Goal: Information Seeking & Learning: Learn about a topic

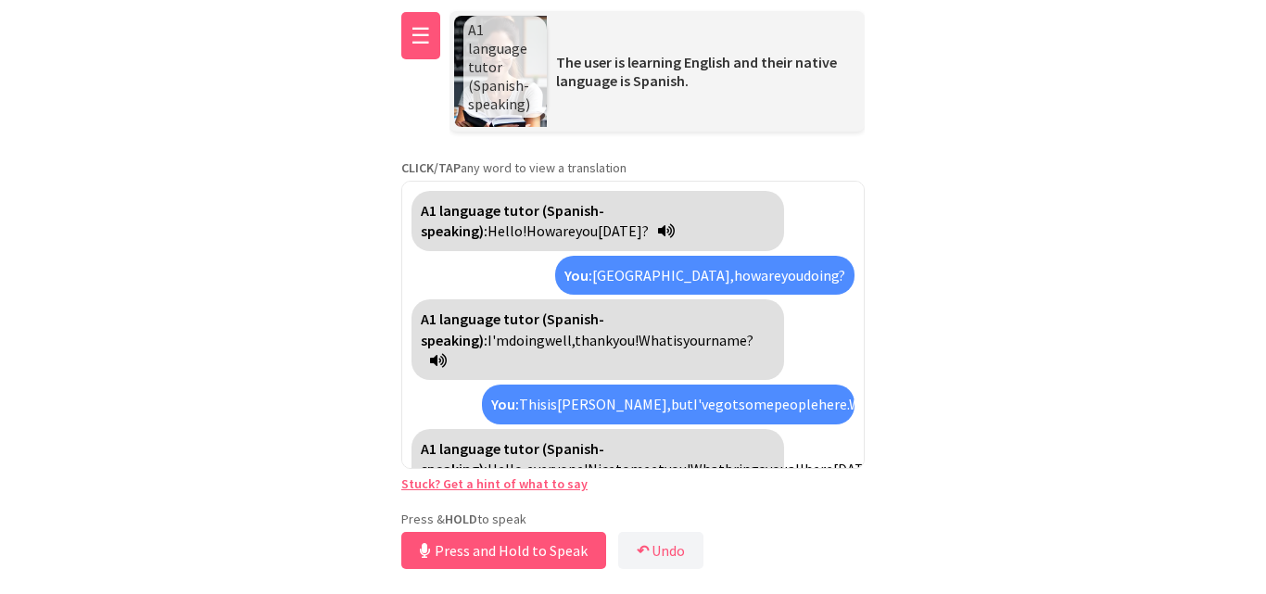
scroll to position [1321, 0]
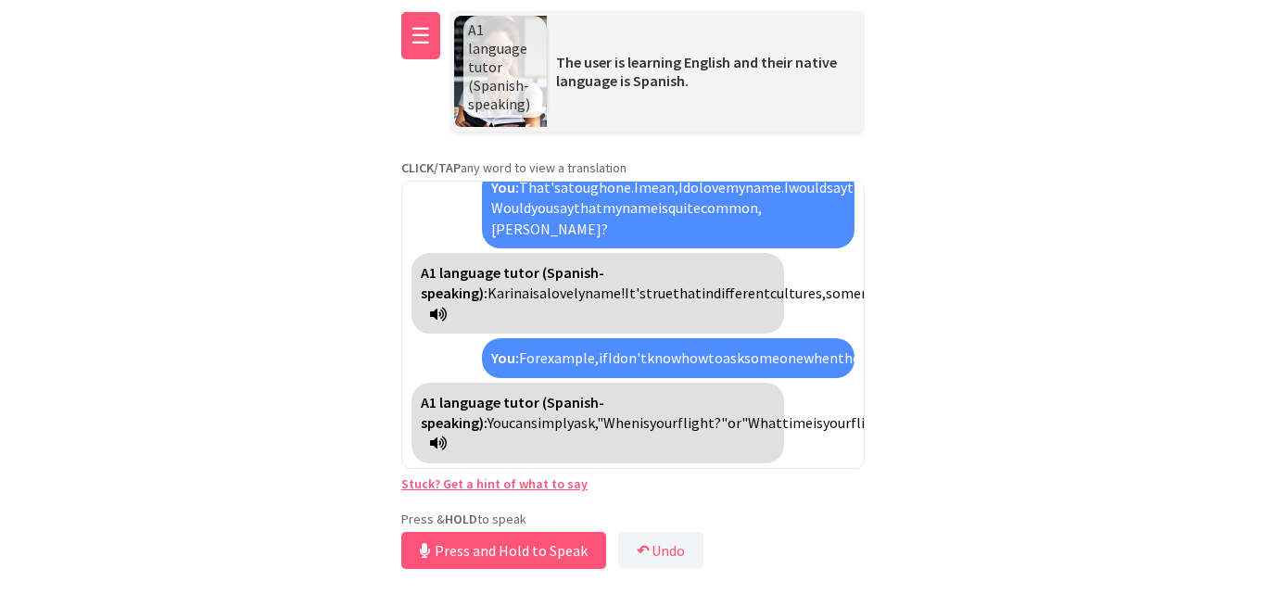
click at [424, 44] on button "☰" at bounding box center [420, 35] width 39 height 47
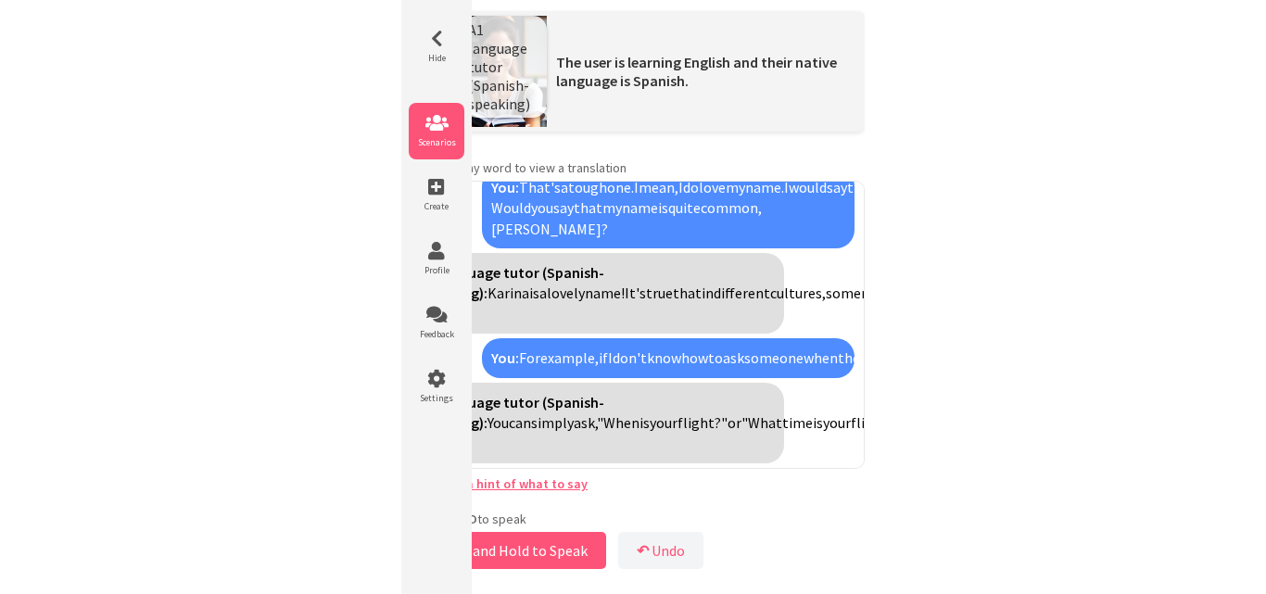
click at [428, 112] on li "Scenarios" at bounding box center [437, 131] width 56 height 57
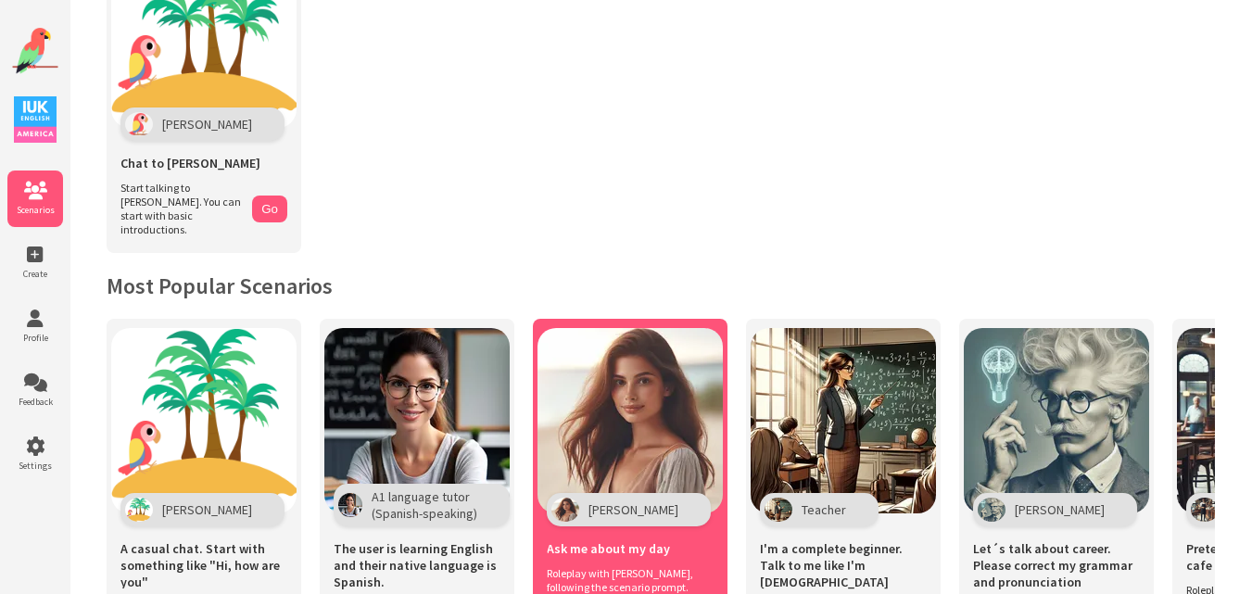
scroll to position [371, 0]
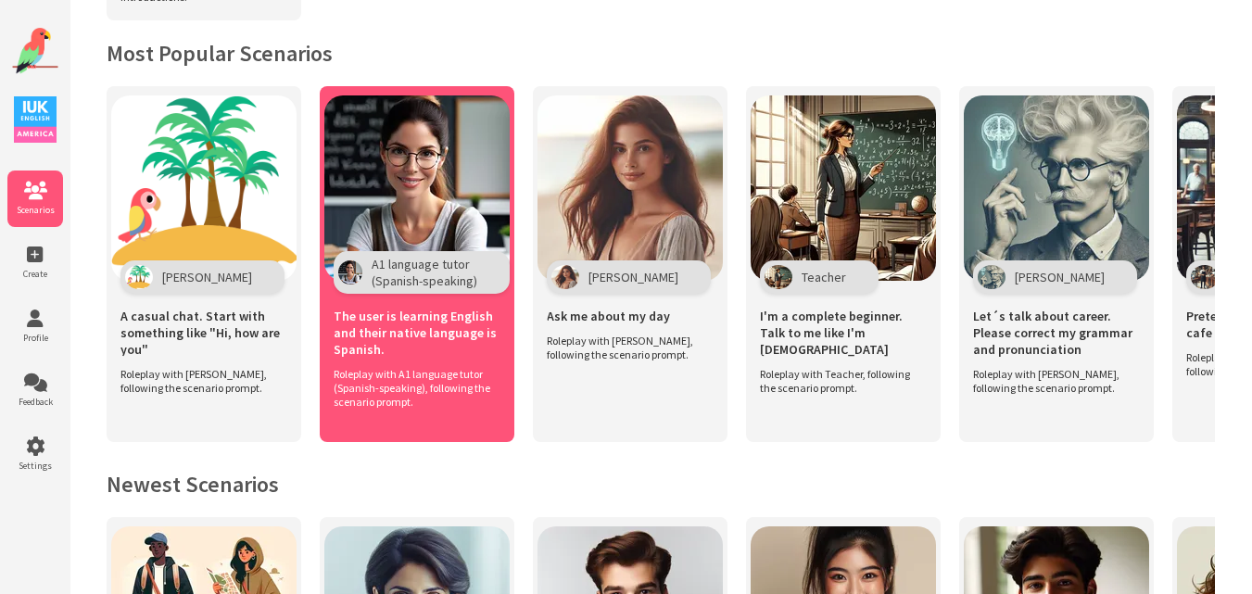
click at [400, 192] on img at bounding box center [416, 187] width 185 height 185
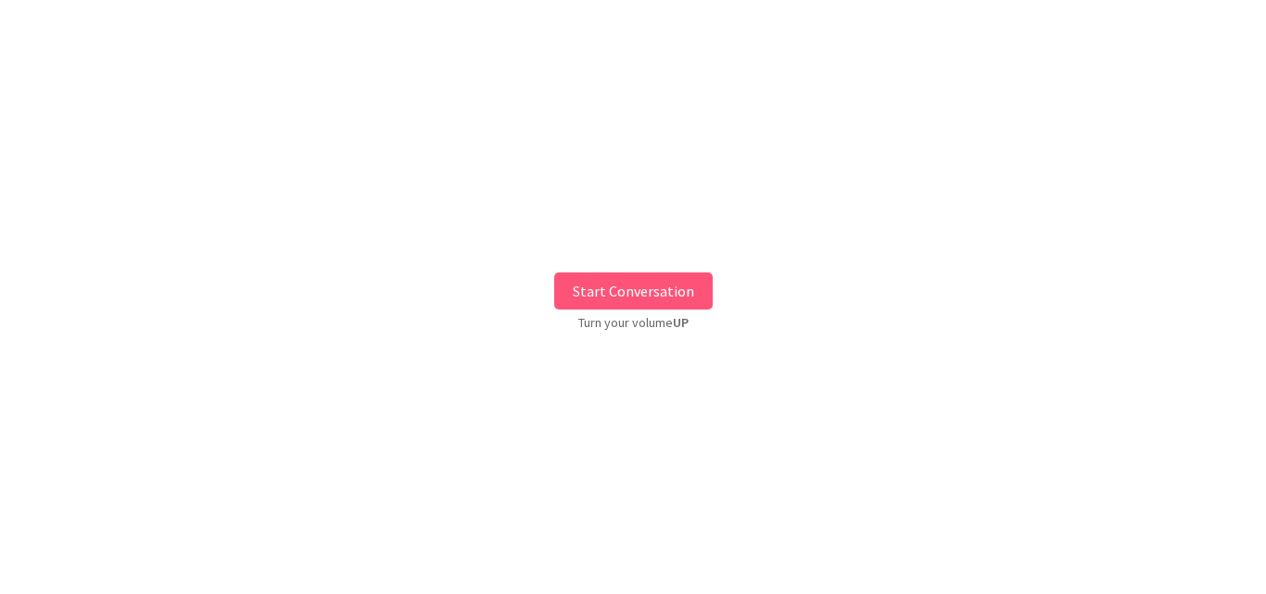
click at [581, 282] on button "Start Conversation" at bounding box center [633, 290] width 158 height 37
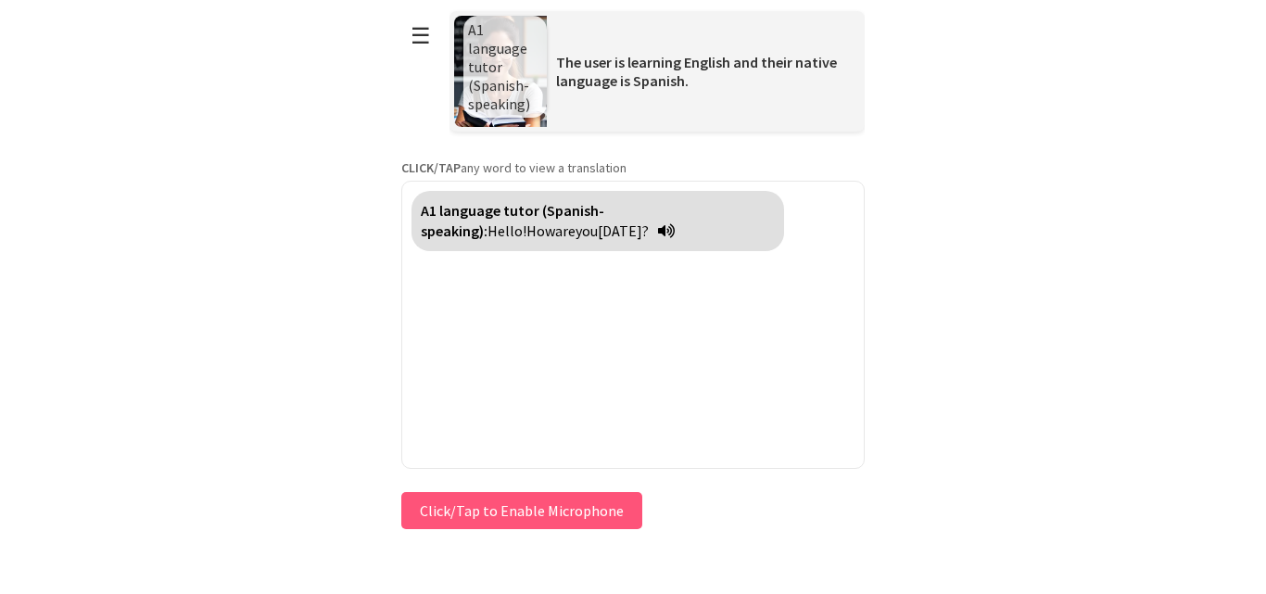
click at [438, 500] on div "**********" at bounding box center [632, 267] width 463 height 534
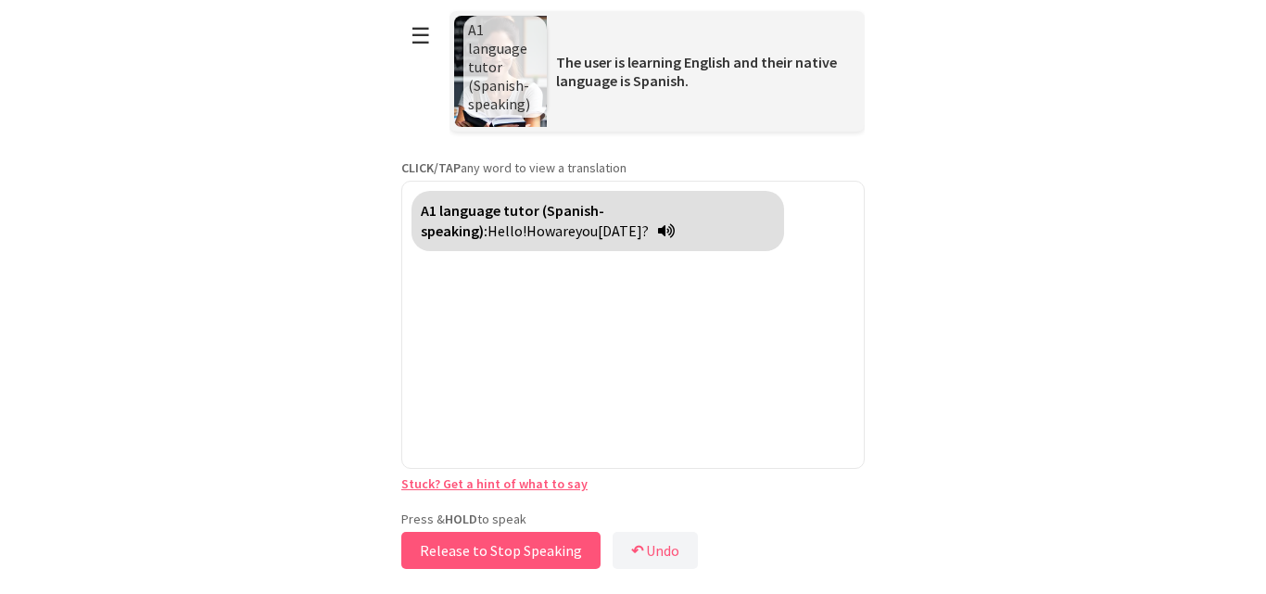
click at [461, 546] on button "Release to Stop Speaking" at bounding box center [500, 550] width 199 height 37
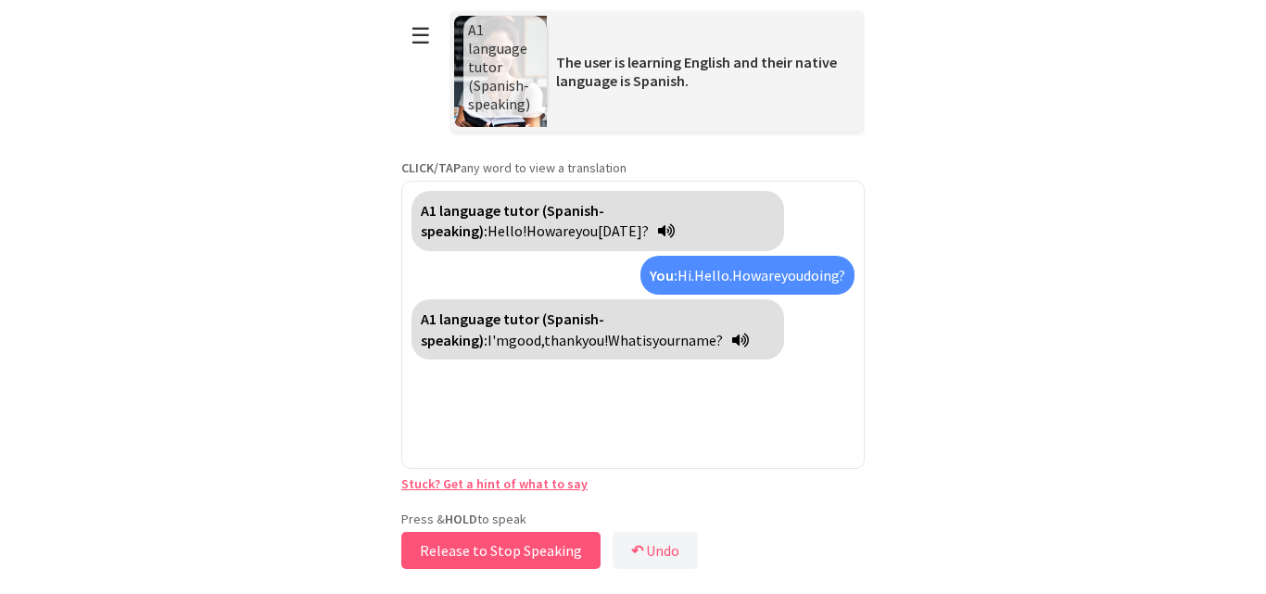
click at [461, 546] on button "Release to Stop Speaking" at bounding box center [500, 550] width 199 height 37
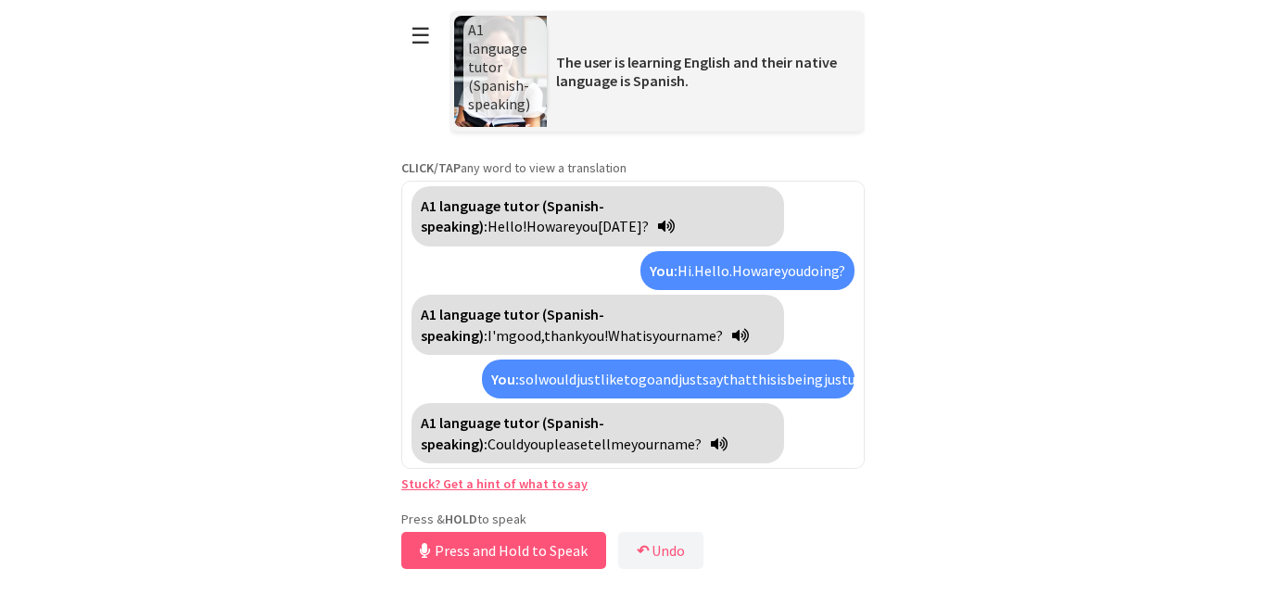
scroll to position [67, 0]
click at [461, 546] on button "Release to Stop Speaking" at bounding box center [500, 550] width 199 height 37
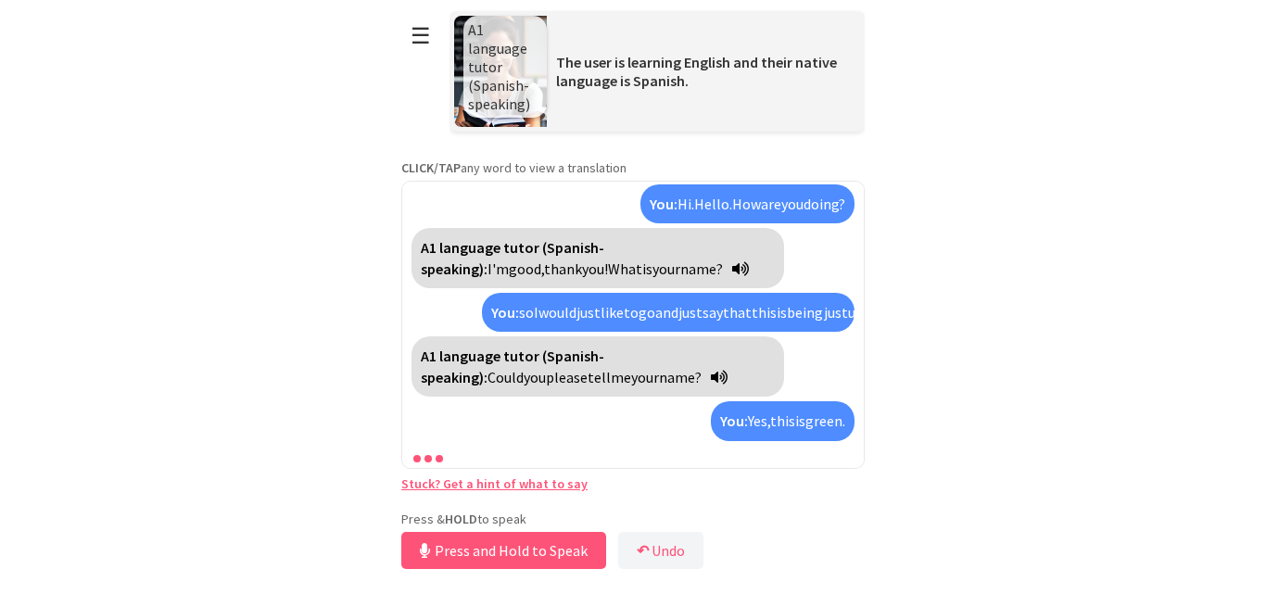
scroll to position [175, 0]
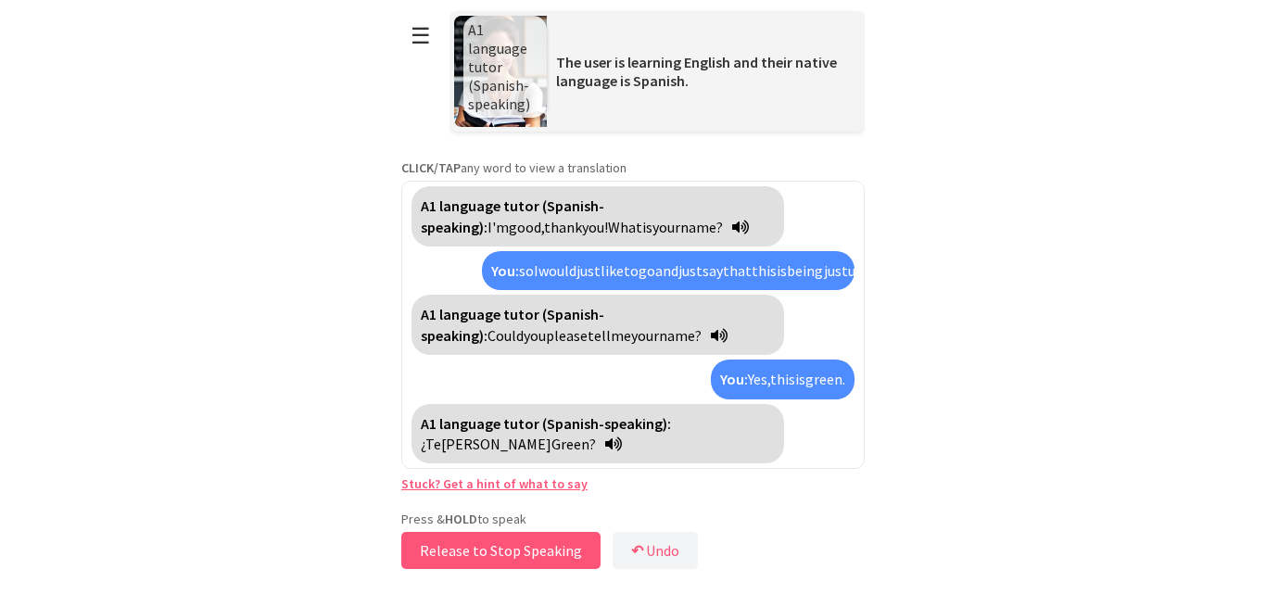
click at [461, 546] on button "Release to Stop Speaking" at bounding box center [500, 550] width 199 height 37
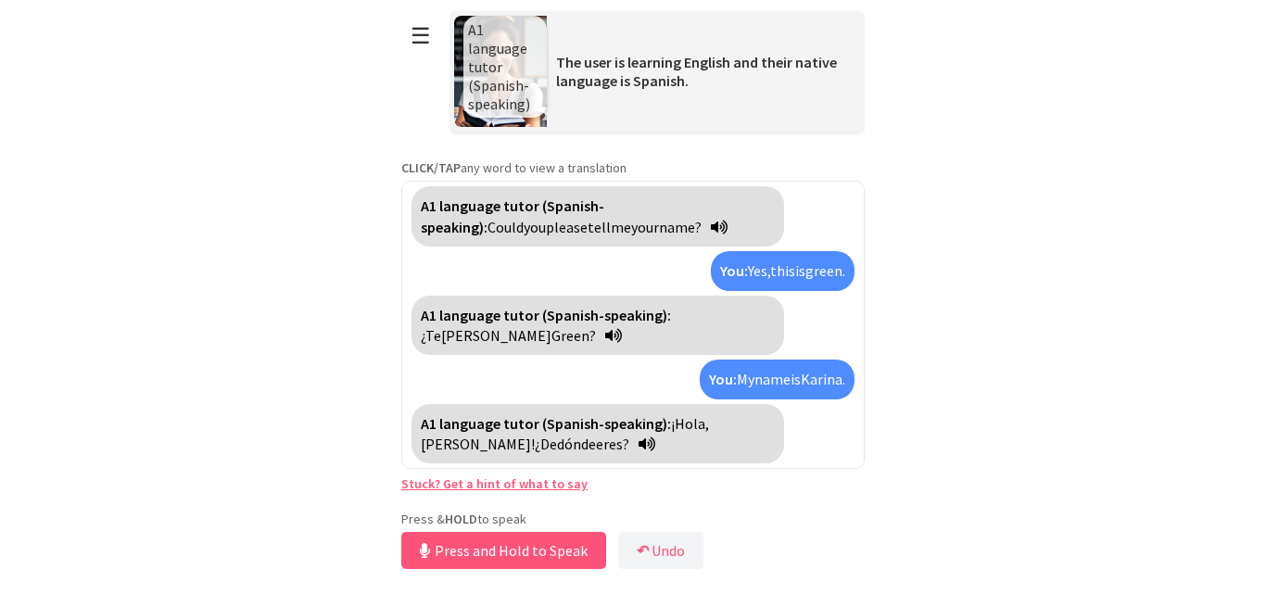
scroll to position [285, 0]
click at [461, 546] on button "Release to Stop Speaking" at bounding box center [500, 550] width 199 height 37
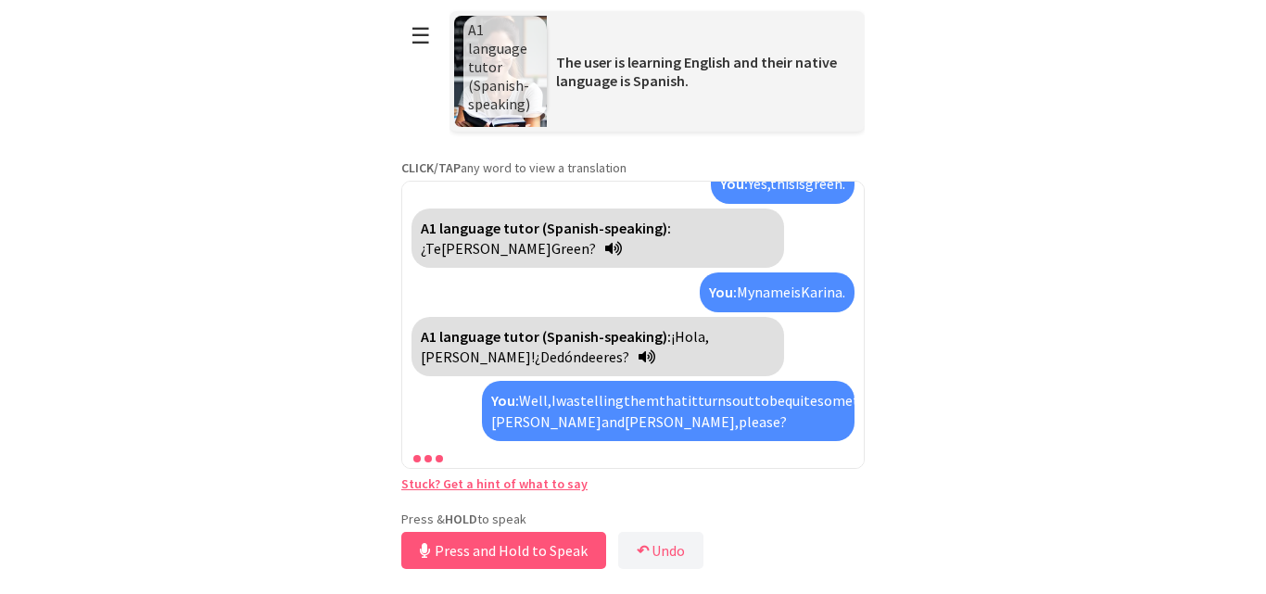
scroll to position [475, 0]
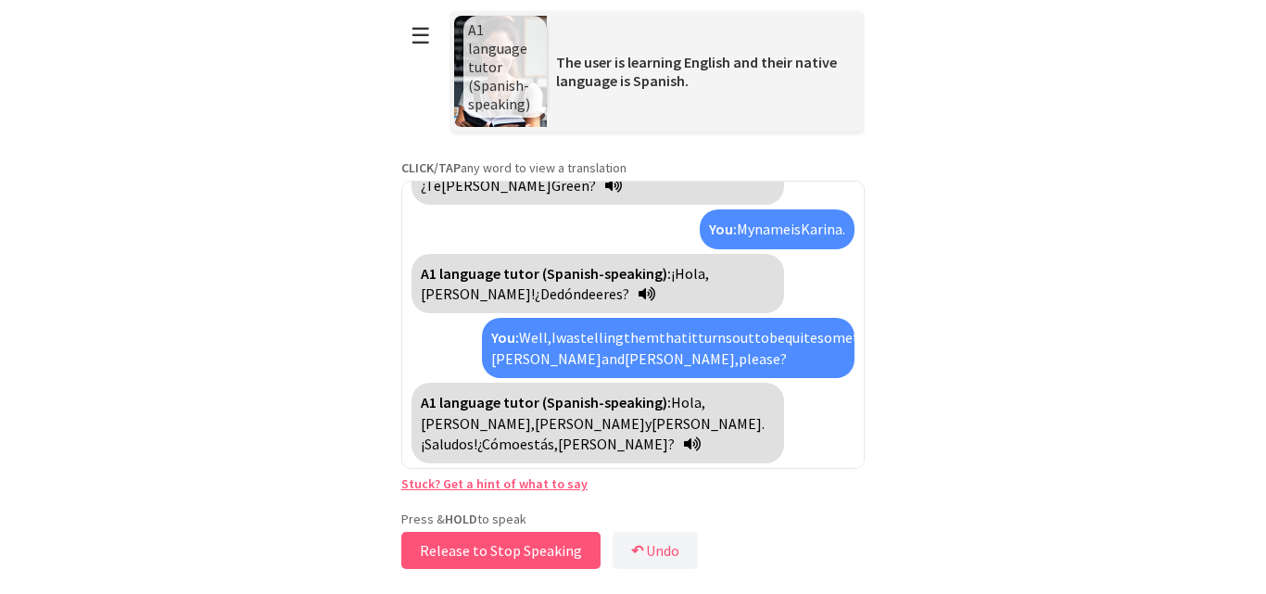
click at [461, 546] on button "Release to Stop Speaking" at bounding box center [500, 550] width 199 height 37
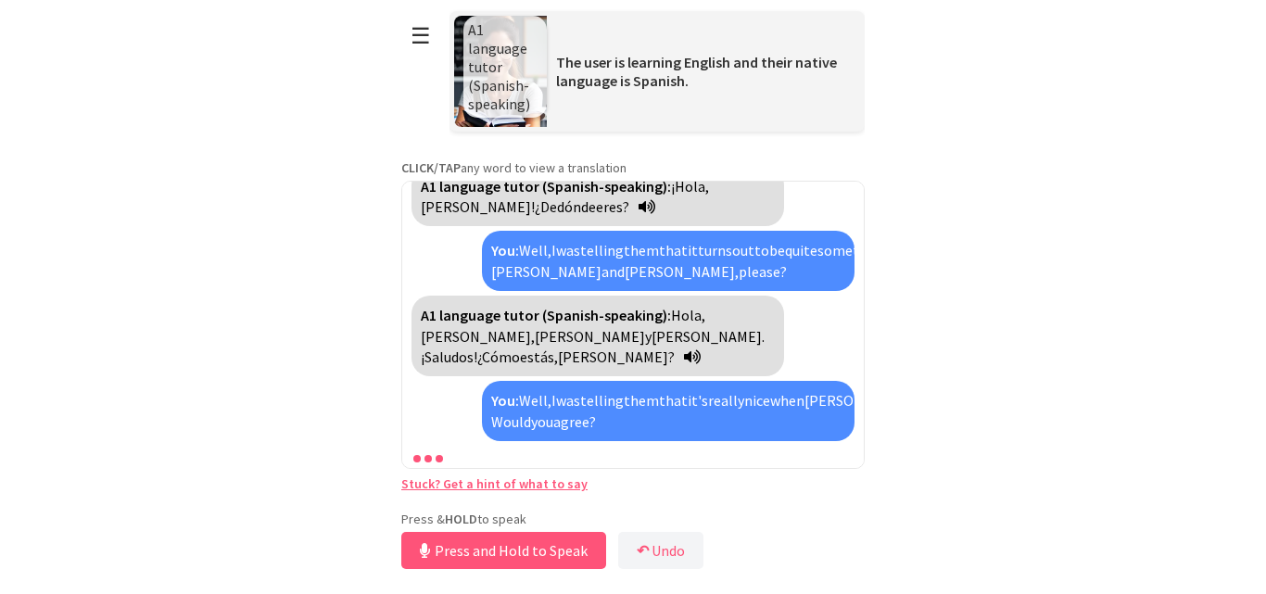
scroll to position [689, 0]
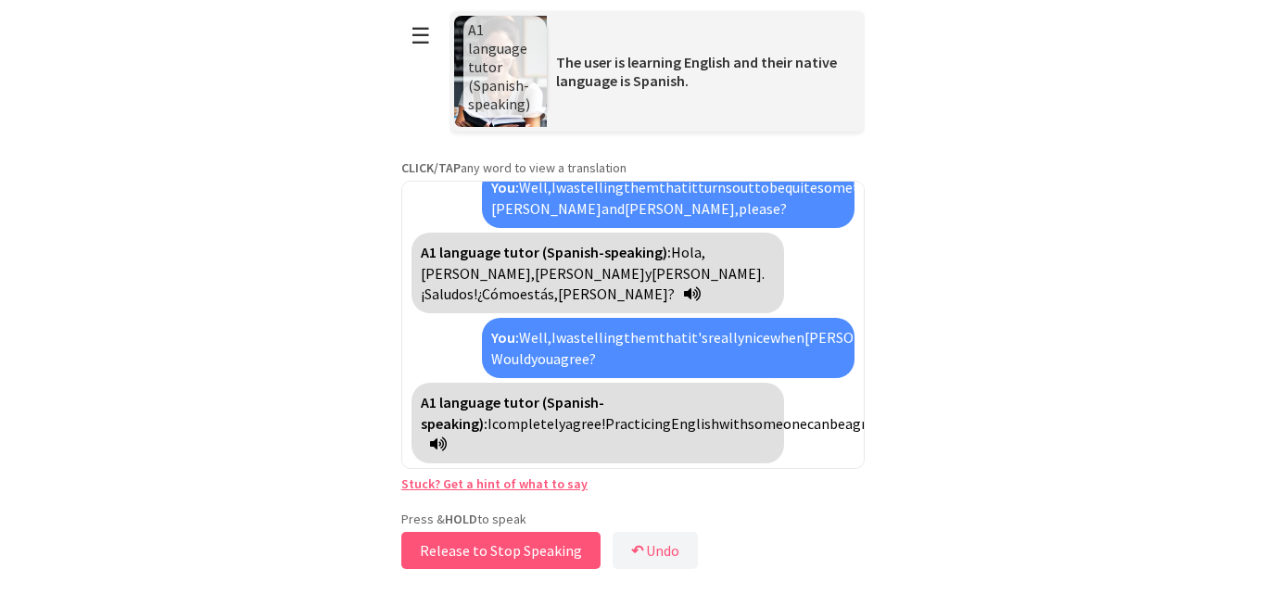
click at [461, 546] on button "Release to Stop Speaking" at bounding box center [500, 550] width 199 height 37
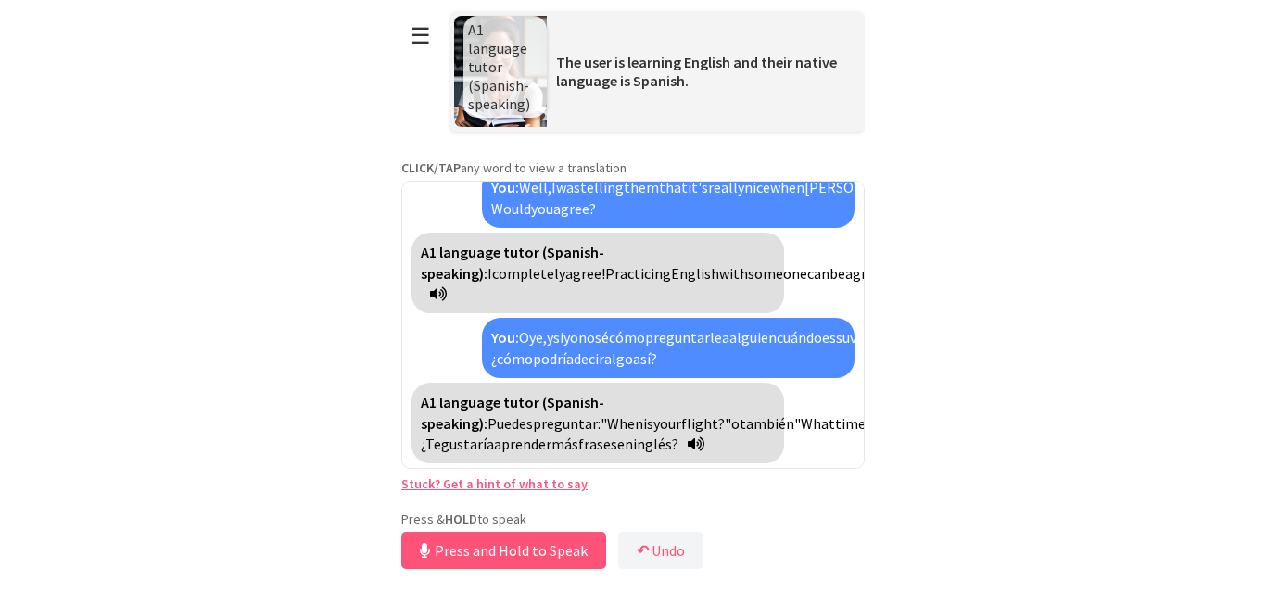
scroll to position [901, 0]
click at [461, 546] on button "Release to Stop Speaking" at bounding box center [500, 550] width 199 height 37
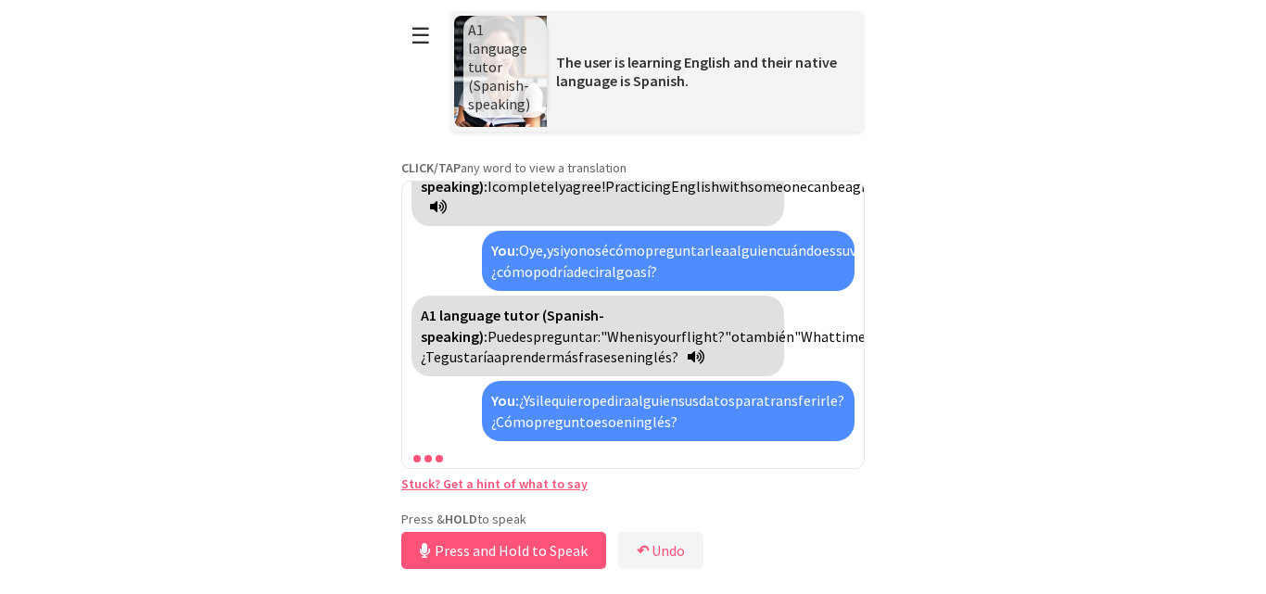
scroll to position [1092, 0]
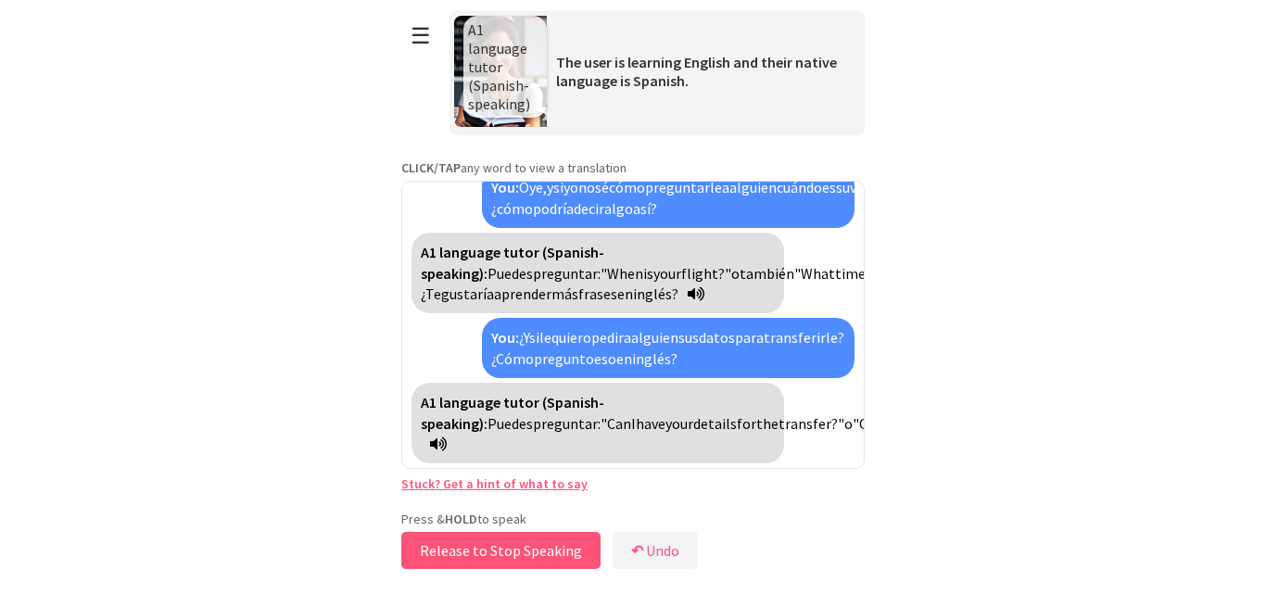
click at [461, 546] on button "Release to Stop Speaking" at bounding box center [500, 550] width 199 height 37
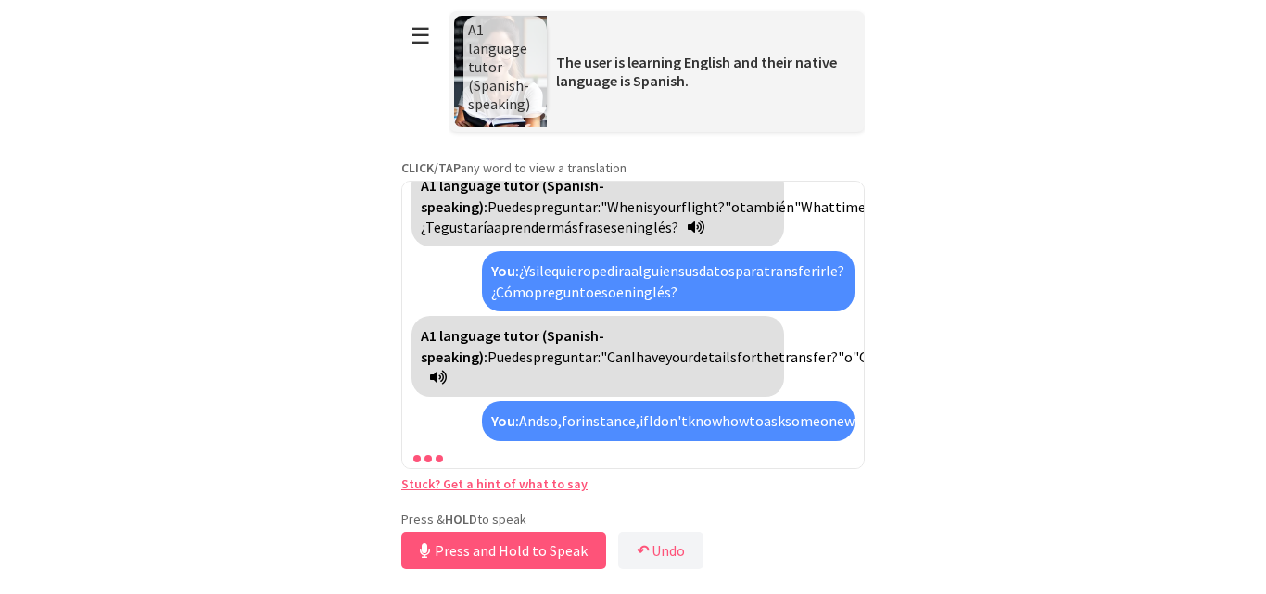
scroll to position [1429, 0]
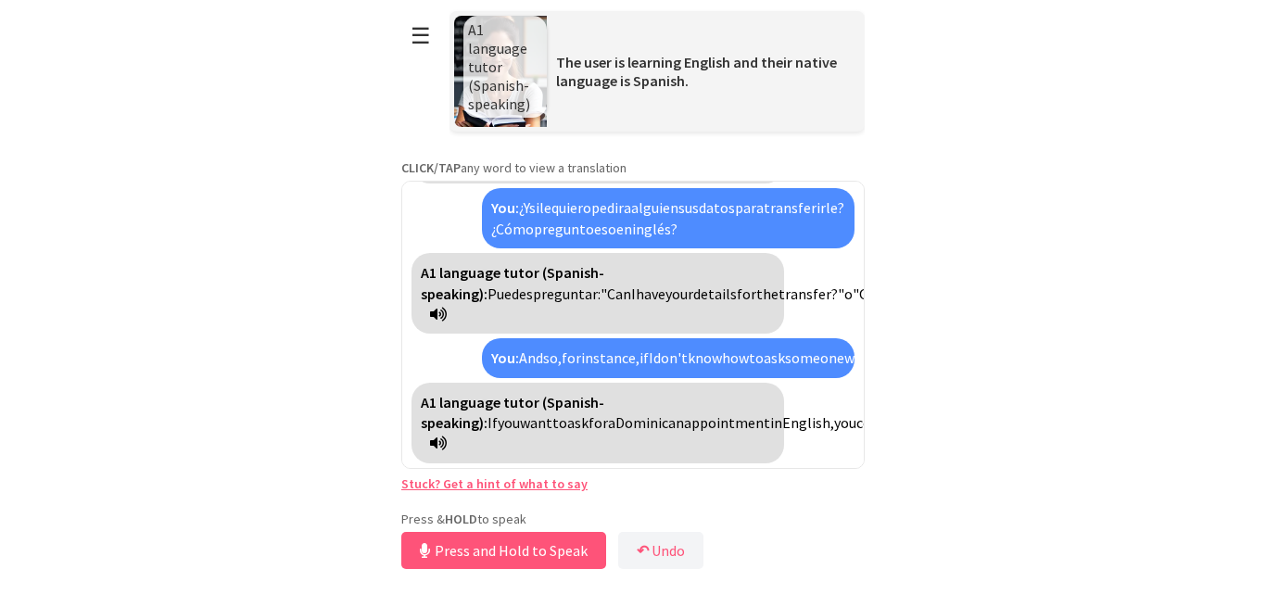
click at [510, 481] on link "Stuck? Get a hint of what to say" at bounding box center [494, 483] width 186 height 17
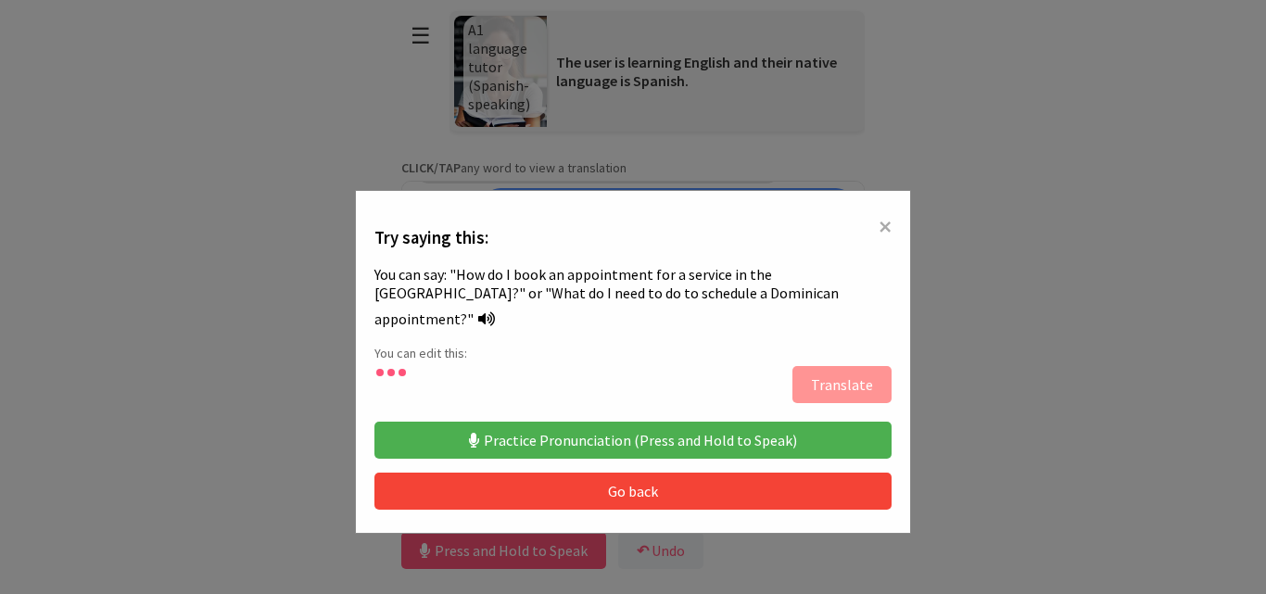
click at [560, 422] on button "Practice Pronunciation (Press and Hold to Speak)" at bounding box center [632, 440] width 517 height 37
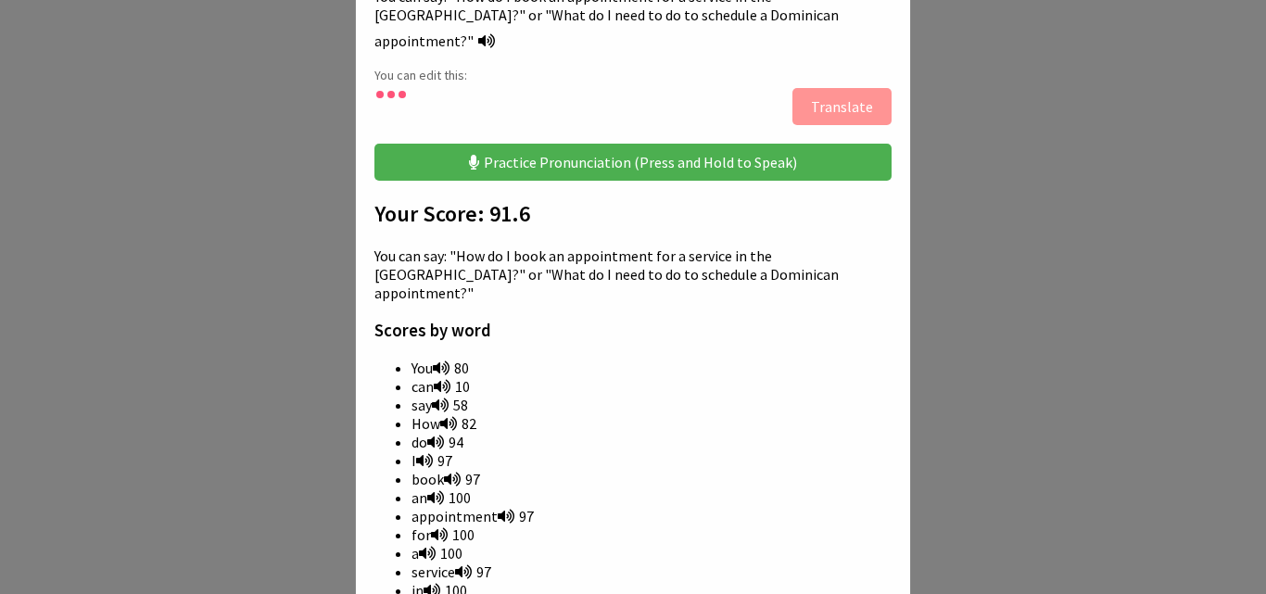
scroll to position [0, 0]
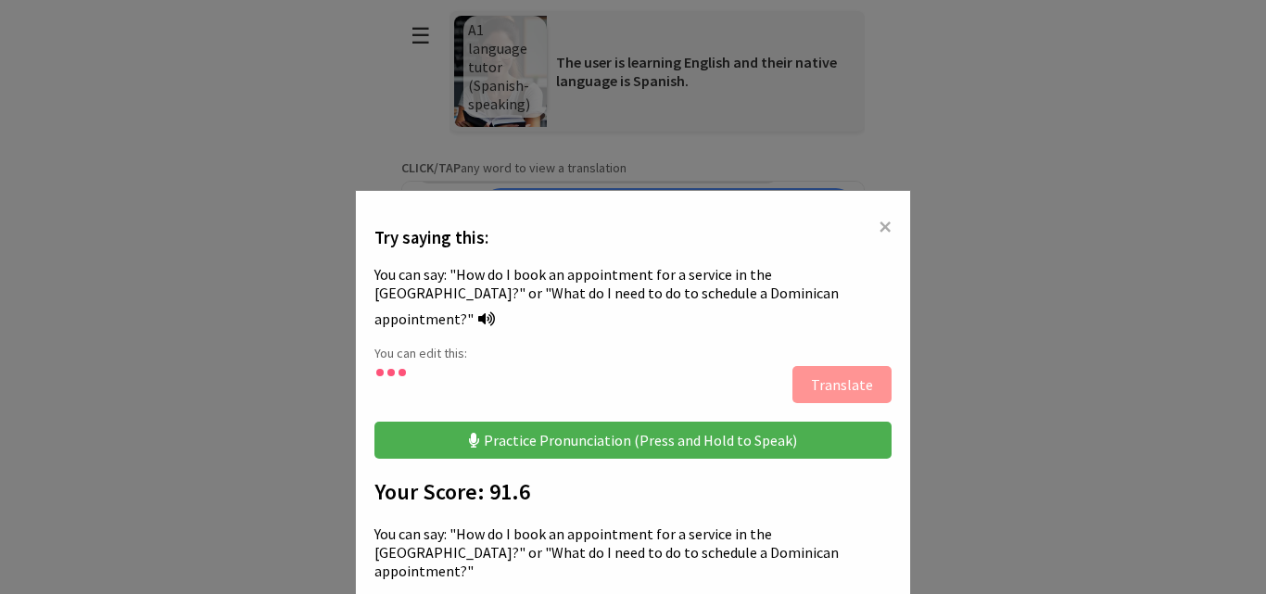
click at [883, 230] on span "×" at bounding box center [885, 225] width 13 height 33
